Goal: Find contact information: Find contact information

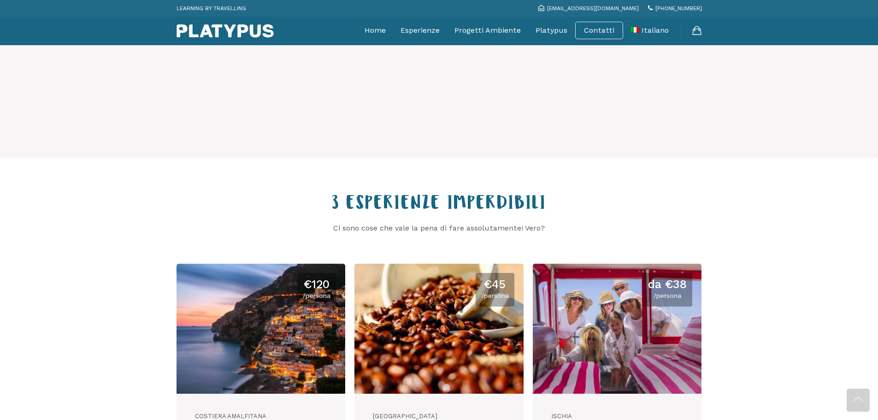
scroll to position [968, 0]
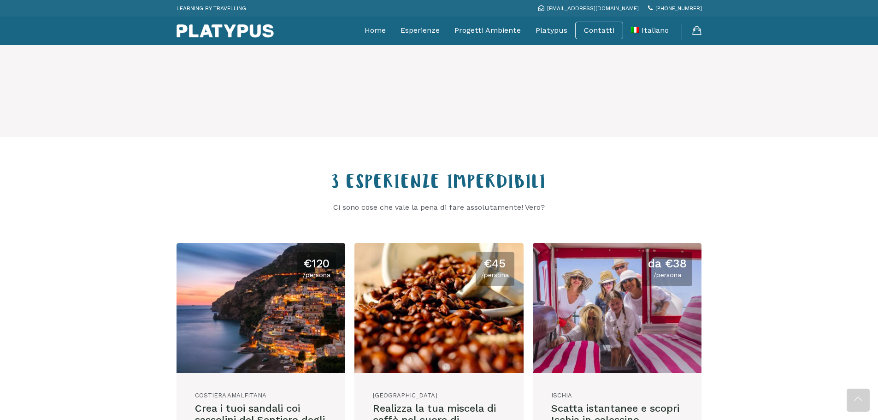
click at [606, 30] on link "Contatti" at bounding box center [599, 30] width 30 height 9
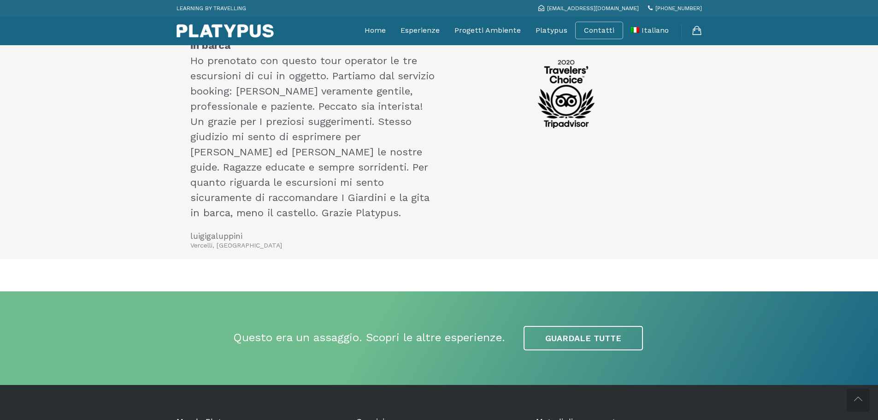
scroll to position [2117, 0]
